Goal: Check status: Check status

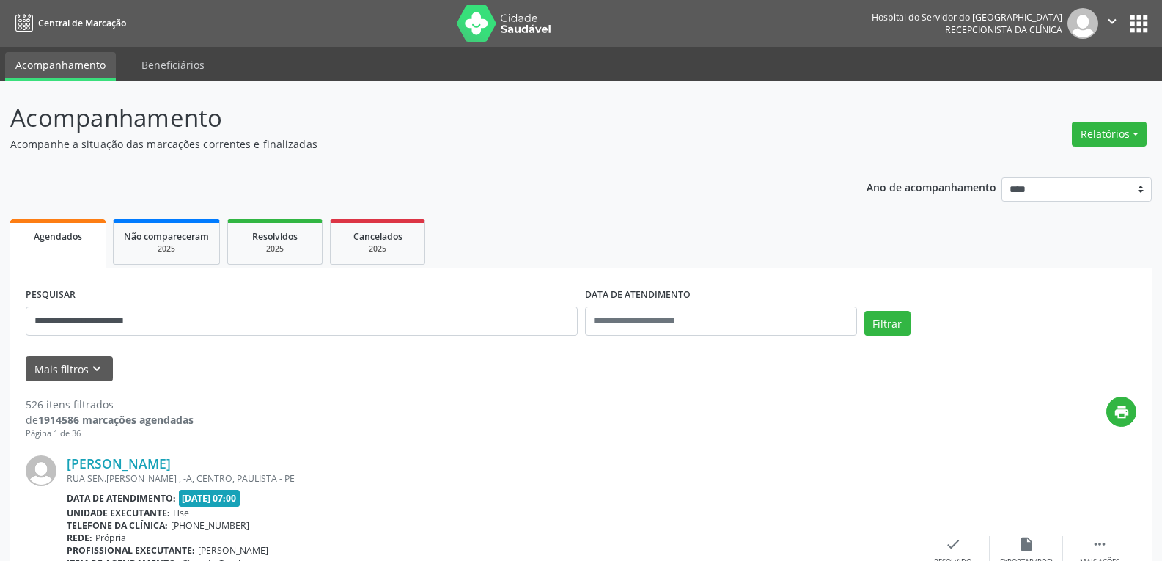
click at [865, 311] on button "Filtrar" at bounding box center [888, 323] width 46 height 25
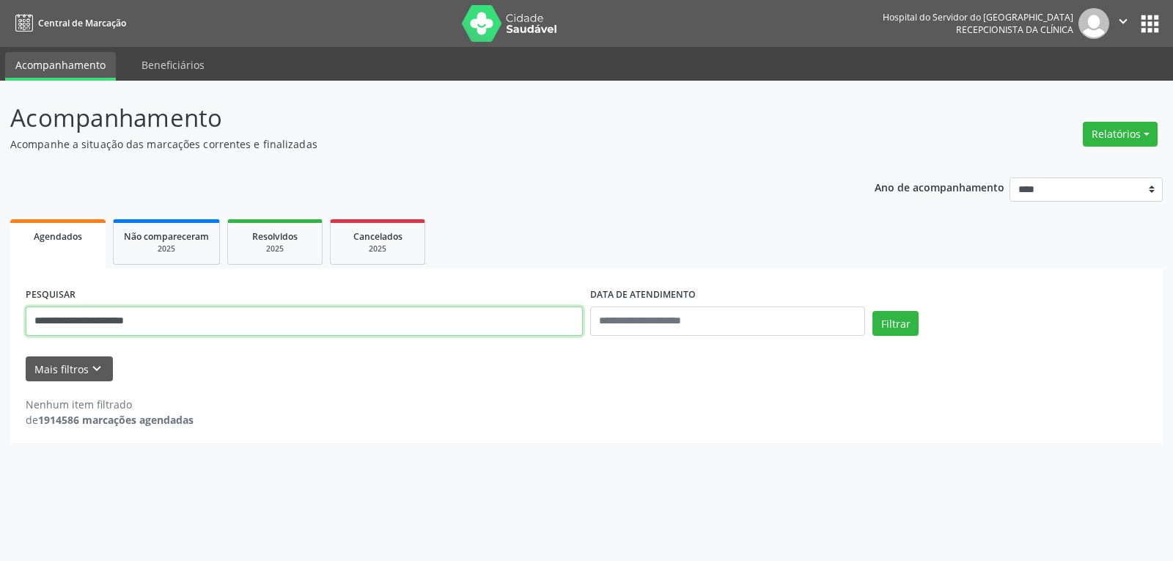
click at [172, 323] on input "**********" at bounding box center [304, 321] width 557 height 29
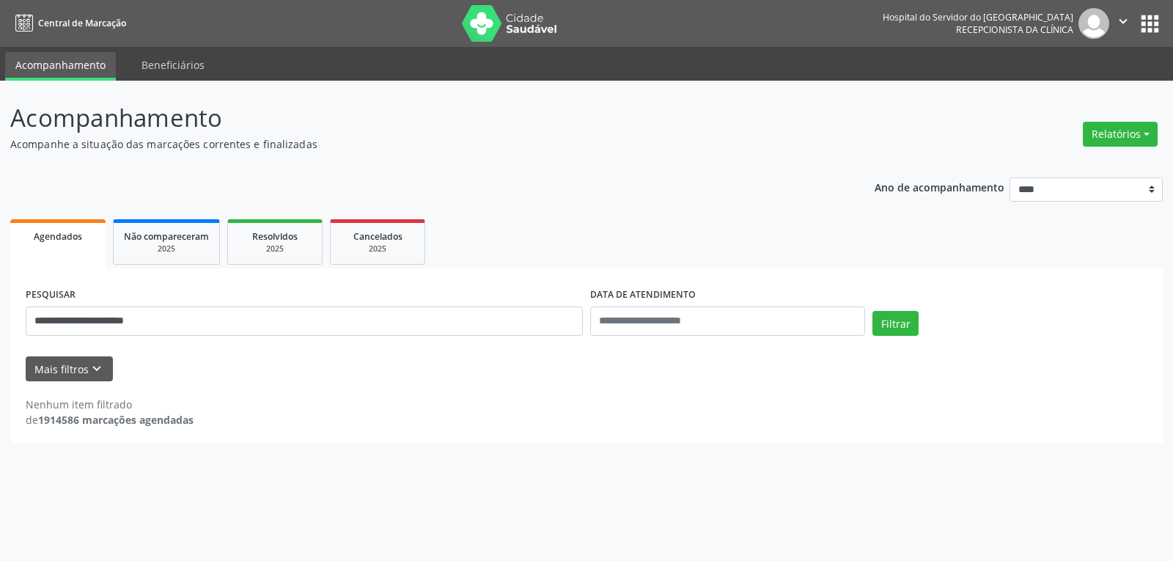
click at [871, 326] on div "Filtrar" at bounding box center [1010, 328] width 282 height 35
click at [886, 326] on button "Filtrar" at bounding box center [896, 323] width 46 height 25
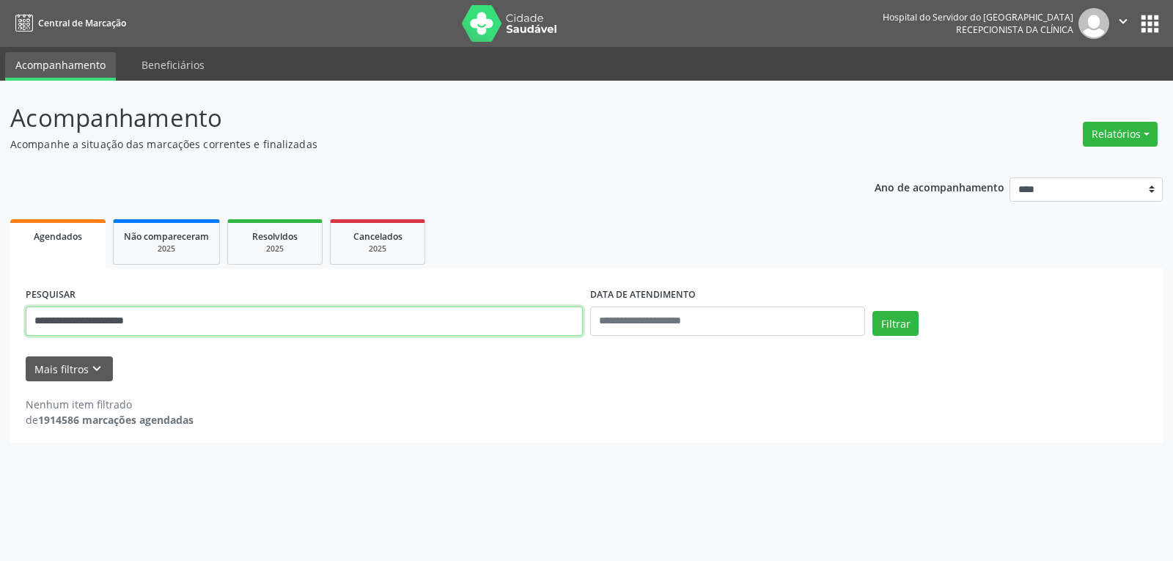
drag, startPoint x: 168, startPoint y: 323, endPoint x: 0, endPoint y: 316, distance: 168.1
click at [0, 316] on div "**********" at bounding box center [586, 321] width 1173 height 480
type input "**********"
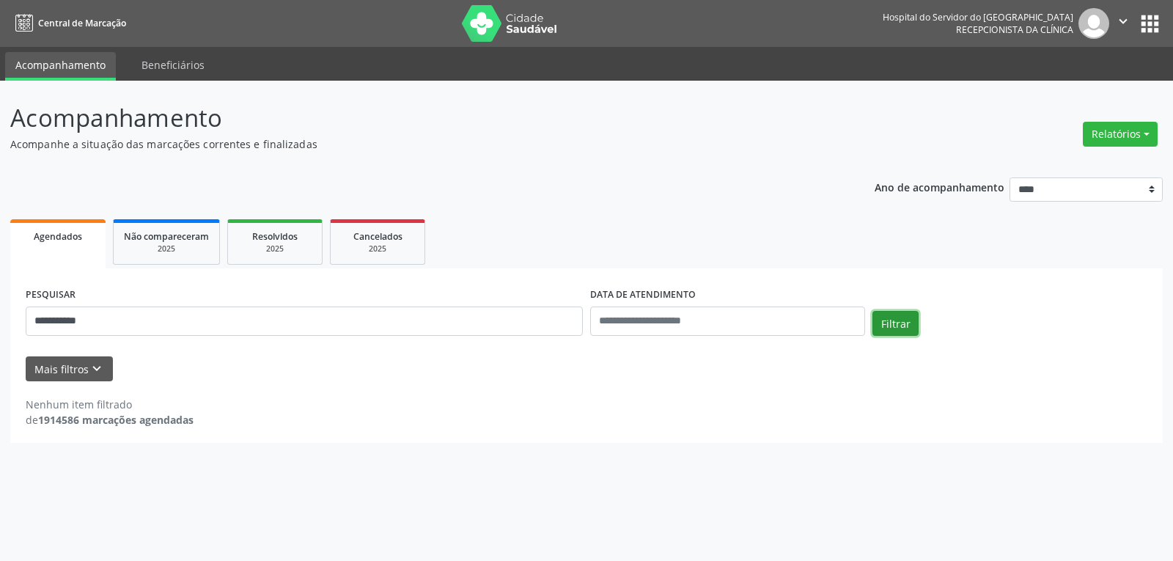
click at [901, 315] on button "Filtrar" at bounding box center [896, 323] width 46 height 25
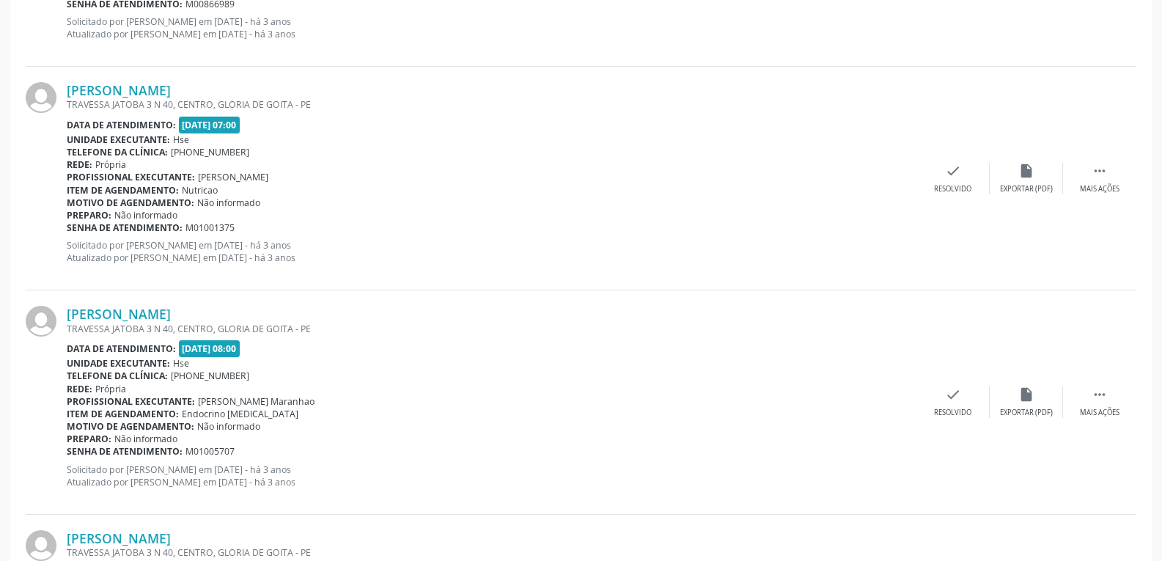
scroll to position [3306, 0]
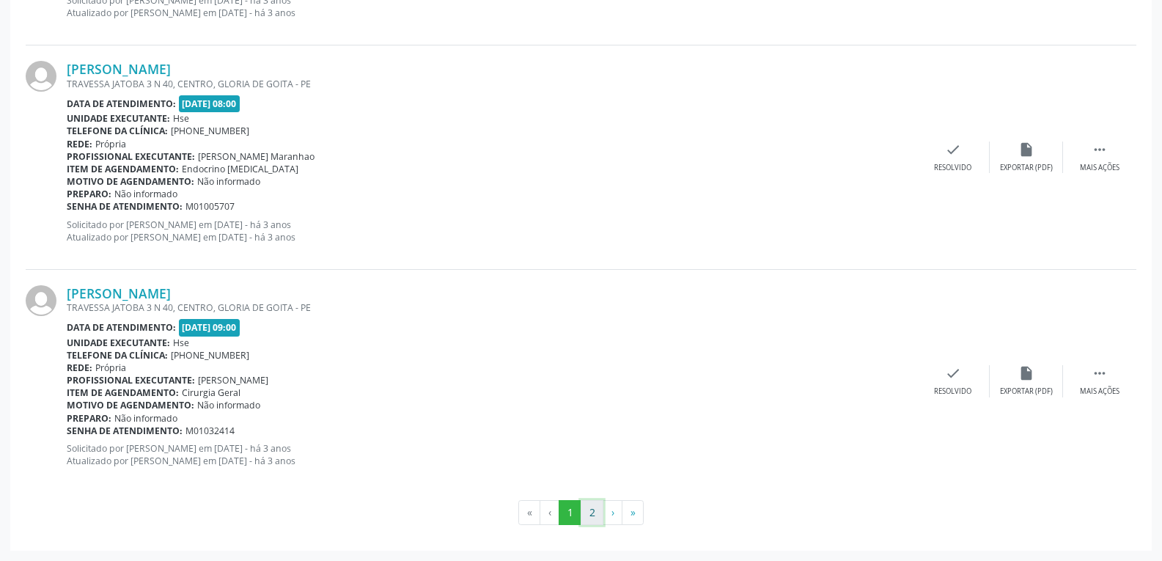
click at [585, 508] on button "2" at bounding box center [592, 512] width 23 height 25
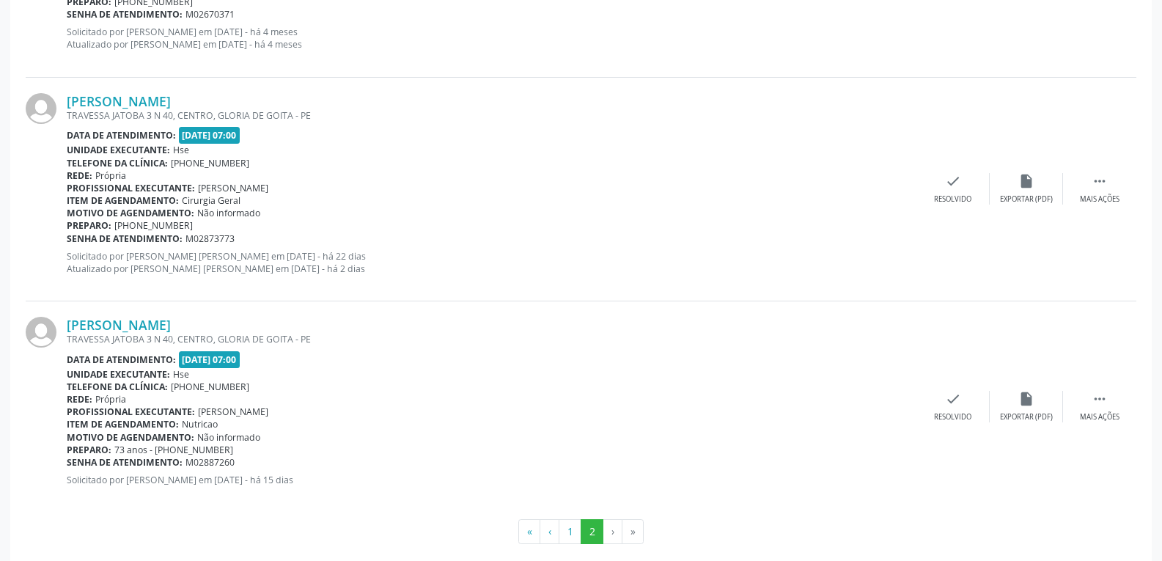
scroll to position [606, 0]
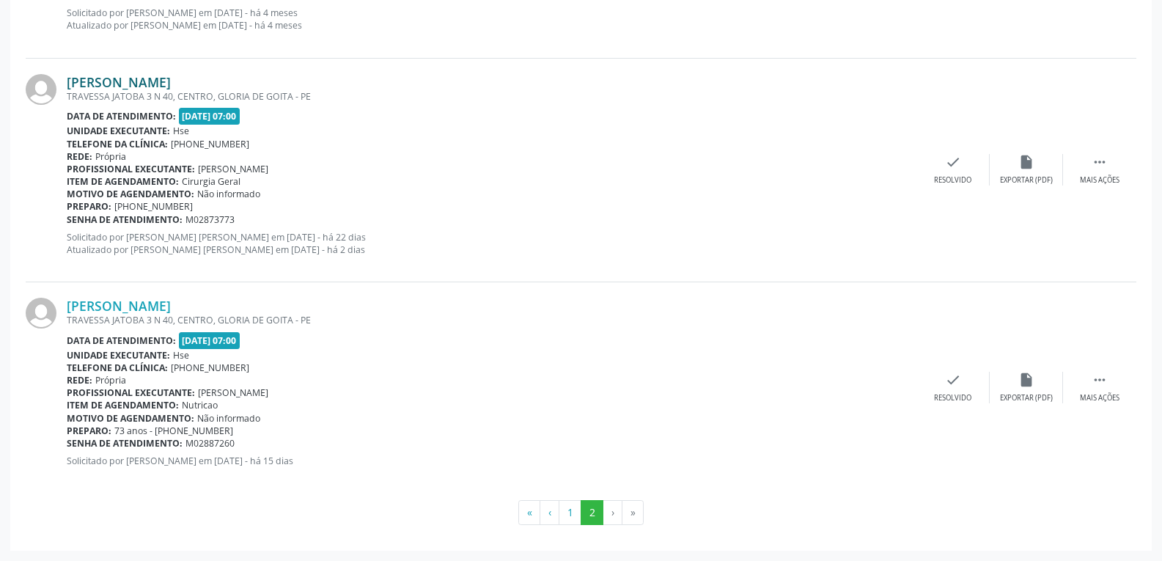
click at [112, 77] on link "[PERSON_NAME]" at bounding box center [119, 82] width 104 height 16
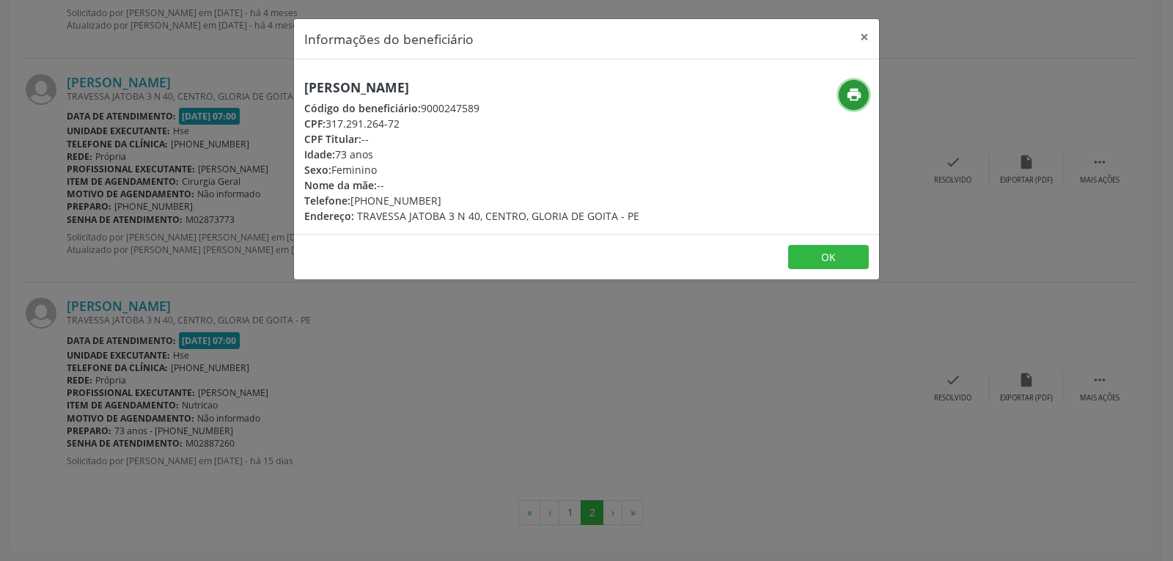
click at [853, 93] on icon "print" at bounding box center [854, 95] width 16 height 16
click at [855, 95] on icon "print" at bounding box center [854, 95] width 16 height 16
drag, startPoint x: 330, startPoint y: 122, endPoint x: 454, endPoint y: 120, distance: 124.0
click at [454, 120] on div "CPF: 317.291.264-72" at bounding box center [471, 123] width 335 height 15
copy div "317.291.264-72"
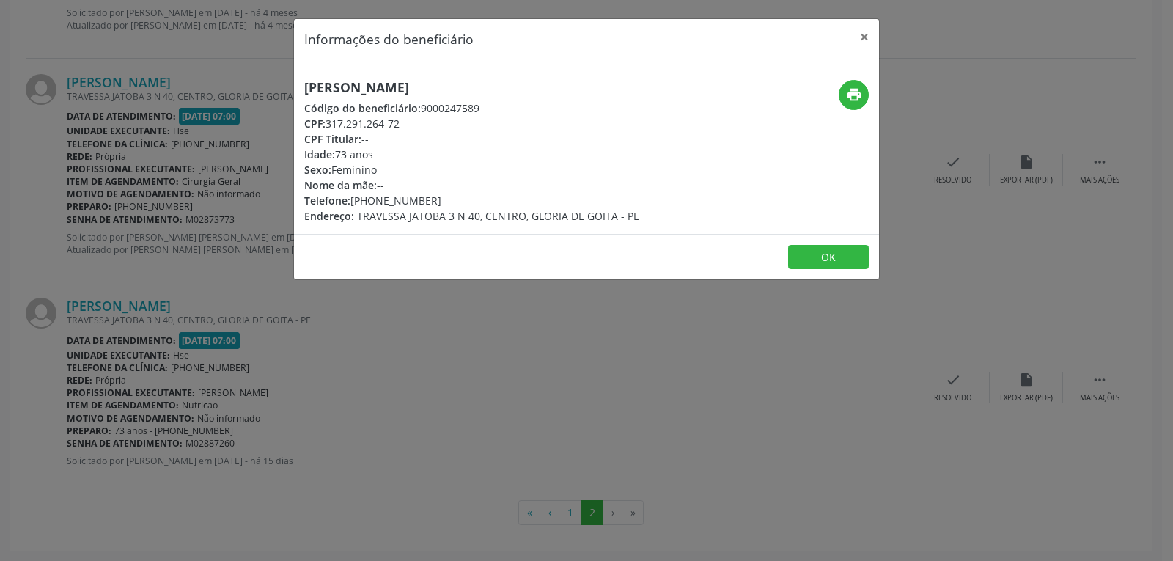
drag, startPoint x: 372, startPoint y: 201, endPoint x: 444, endPoint y: 199, distance: 72.6
click at [444, 199] on div "Telefone: [PHONE_NUMBER]" at bounding box center [471, 200] width 335 height 15
copy div "99800-3105"
click at [867, 36] on button "×" at bounding box center [864, 37] width 29 height 36
